Goal: Check status: Check status

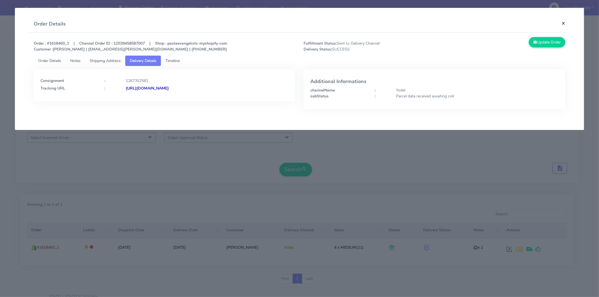
click at [567, 22] on button "×" at bounding box center [563, 23] width 13 height 15
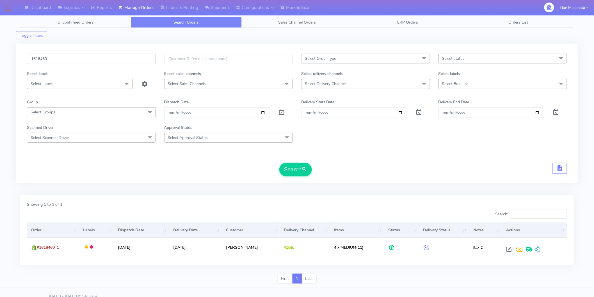
click at [62, 59] on input "1618460" at bounding box center [91, 59] width 129 height 10
paste input "23252"
type input "1623252"
click at [279, 163] on button "Search" at bounding box center [295, 169] width 33 height 13
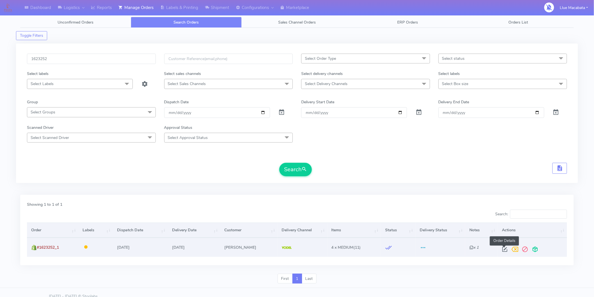
click at [502, 249] on span at bounding box center [505, 250] width 10 height 5
select select "5"
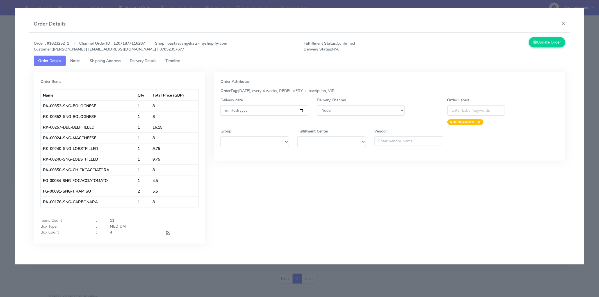
click at [176, 61] on span "Timeline" at bounding box center [172, 60] width 14 height 5
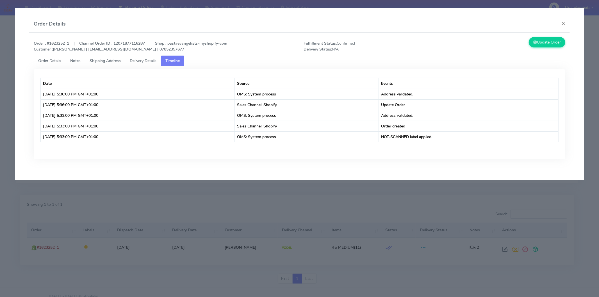
click at [156, 60] on span "Delivery Details" at bounding box center [143, 60] width 27 height 5
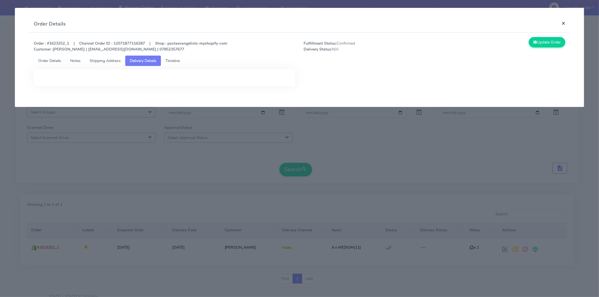
click at [567, 21] on button "×" at bounding box center [563, 23] width 13 height 15
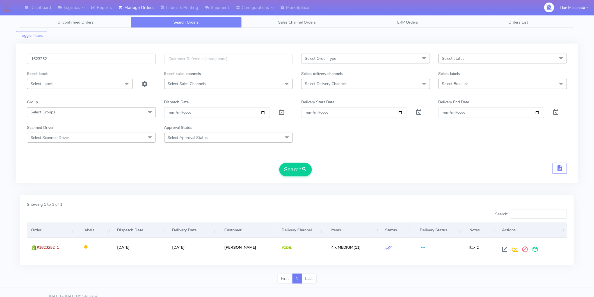
click at [76, 59] on input "1623252" at bounding box center [91, 59] width 129 height 10
paste input "45"
type input "1623245"
click at [287, 171] on button "Search" at bounding box center [295, 169] width 33 height 13
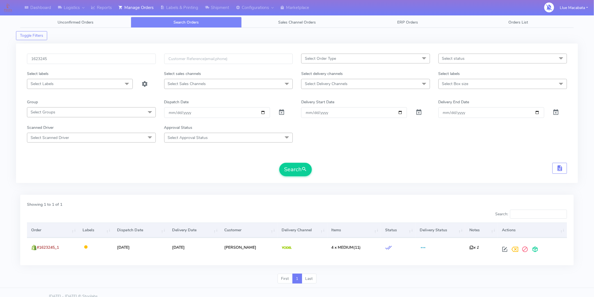
click at [186, 169] on div "Search" at bounding box center [297, 169] width 540 height 13
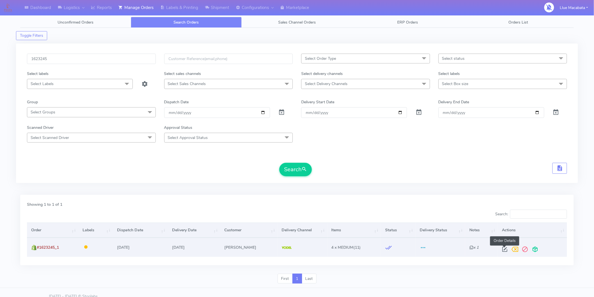
click at [503, 248] on span at bounding box center [505, 250] width 10 height 5
select select "5"
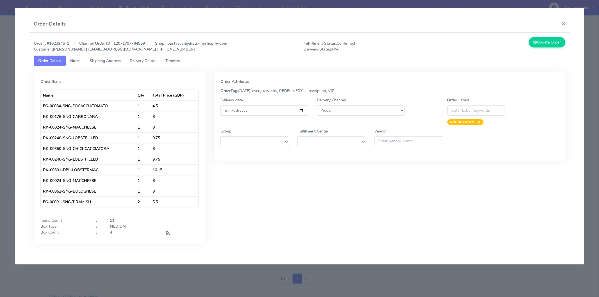
click at [177, 61] on span "Timeline" at bounding box center [172, 60] width 14 height 5
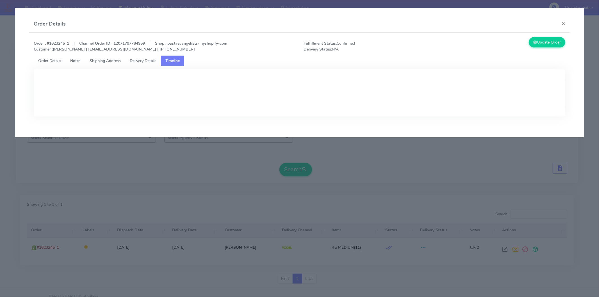
click at [156, 60] on span "Delivery Details" at bounding box center [143, 60] width 27 height 5
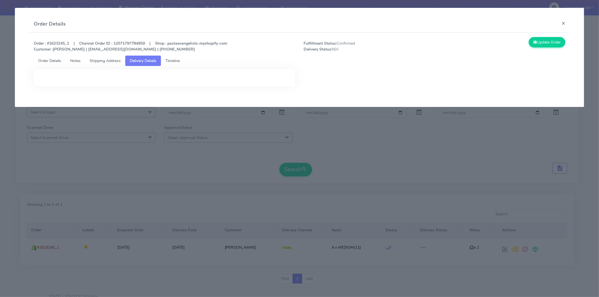
click at [99, 64] on link "Shipping Address" at bounding box center [105, 61] width 40 height 10
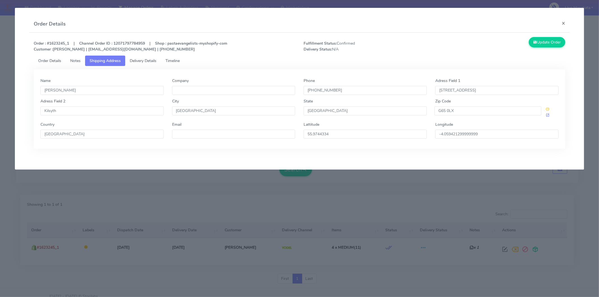
click at [169, 60] on span "Timeline" at bounding box center [172, 60] width 14 height 5
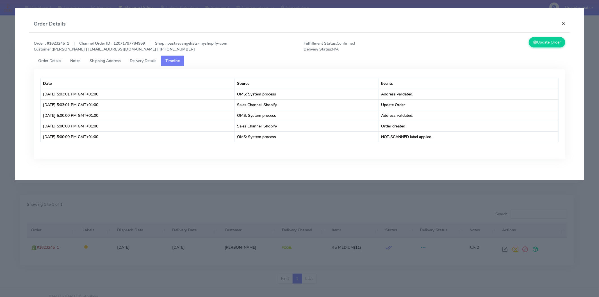
click at [566, 21] on button "×" at bounding box center [563, 23] width 13 height 15
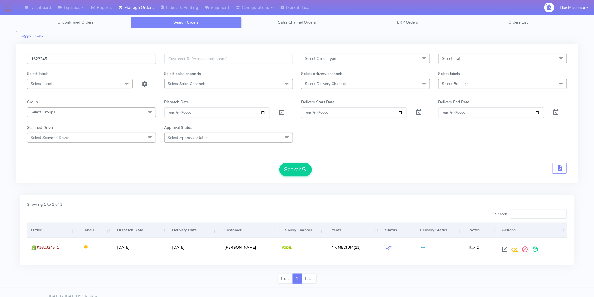
drag, startPoint x: 51, startPoint y: 54, endPoint x: 53, endPoint y: 58, distance: 4.9
click at [51, 55] on input "1623245" at bounding box center [91, 59] width 129 height 10
click at [53, 58] on input "1623245" at bounding box center [91, 59] width 129 height 10
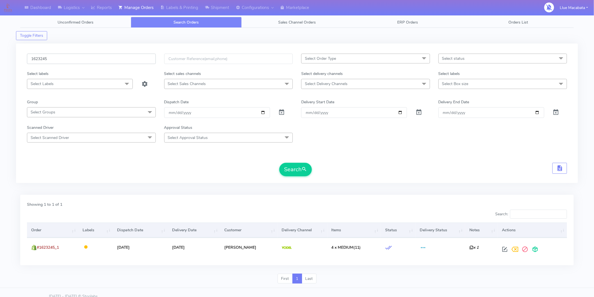
paste input "1031"
type input "1621031"
click at [279, 163] on button "Search" at bounding box center [295, 169] width 33 height 13
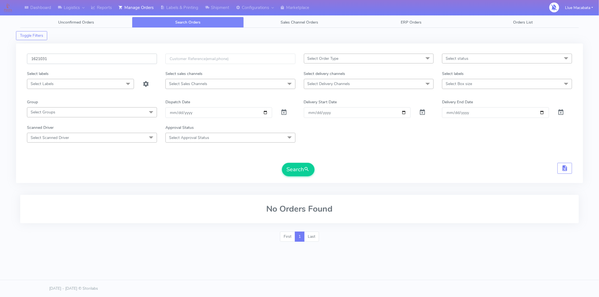
click at [50, 54] on input "1621031" at bounding box center [92, 59] width 130 height 10
paste input "1621031"
type input "1621031"
click at [282, 163] on button "Search" at bounding box center [298, 169] width 33 height 13
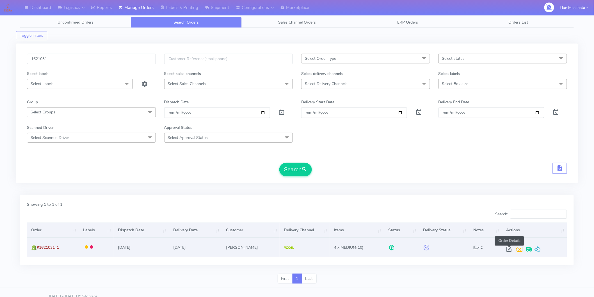
click at [509, 248] on span at bounding box center [509, 250] width 10 height 5
select select "5"
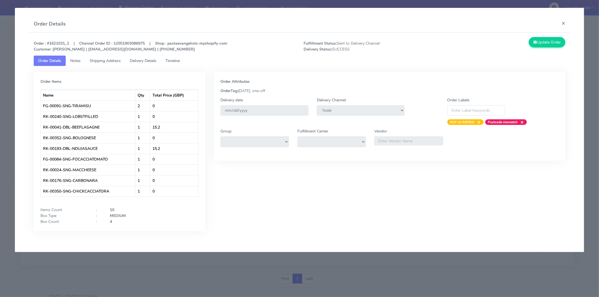
click at [175, 65] on link "Timeline" at bounding box center [172, 61] width 23 height 10
